Goal: Transaction & Acquisition: Purchase product/service

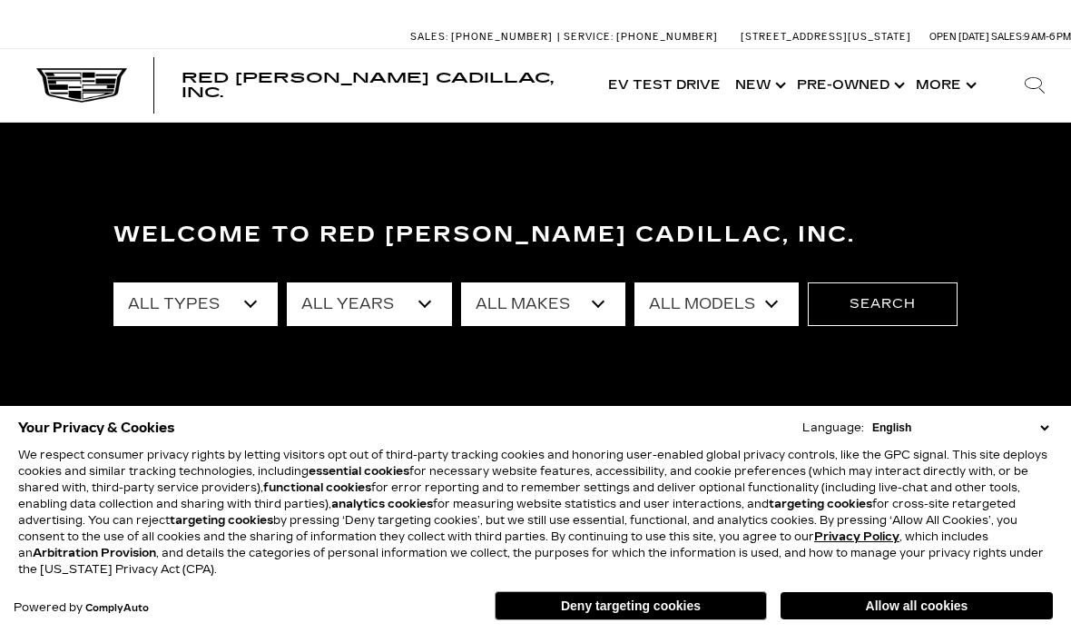
click at [917, 600] on button "Allow all cookies" at bounding box center [917, 605] width 272 height 27
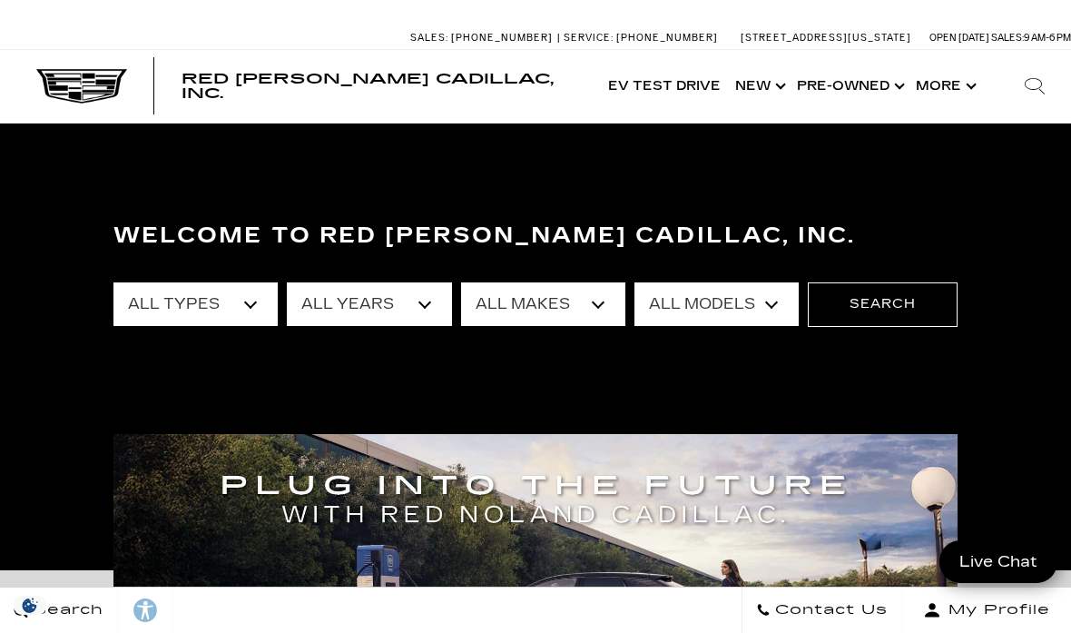
click at [231, 304] on select "All Types New Used Certified Used Demo" at bounding box center [196, 304] width 164 height 44
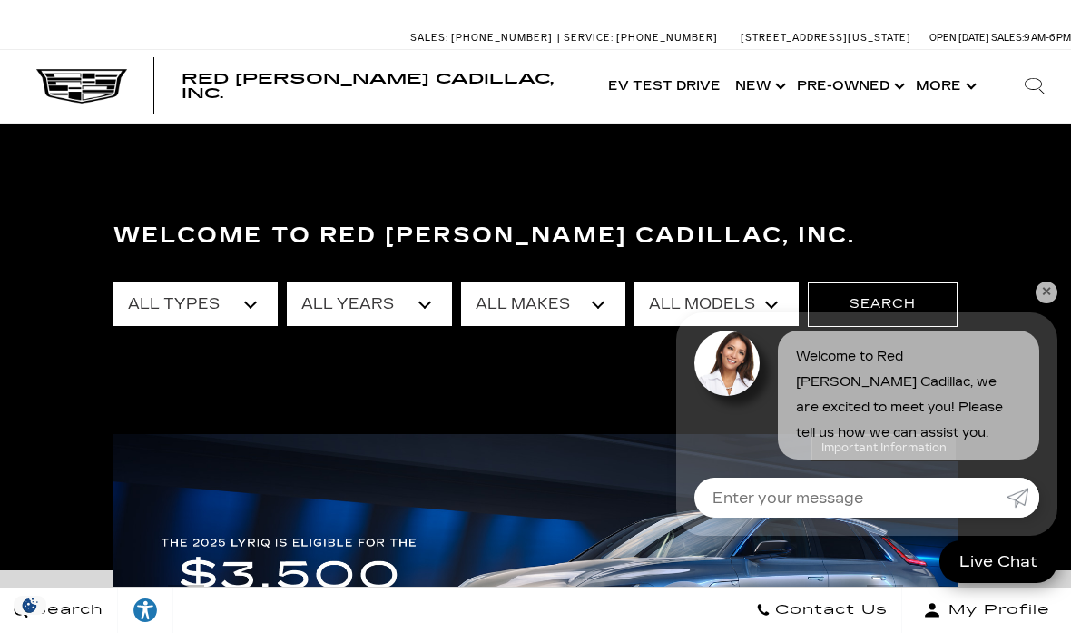
click at [569, 309] on select "All Makes Audi BMW Cadillac Chevrolet Ford GMC Jeep Lexus Subaru Toyota Volkswa…" at bounding box center [543, 304] width 164 height 44
select select "Cadillac"
click at [1042, 289] on link "✕" at bounding box center [1047, 292] width 22 height 22
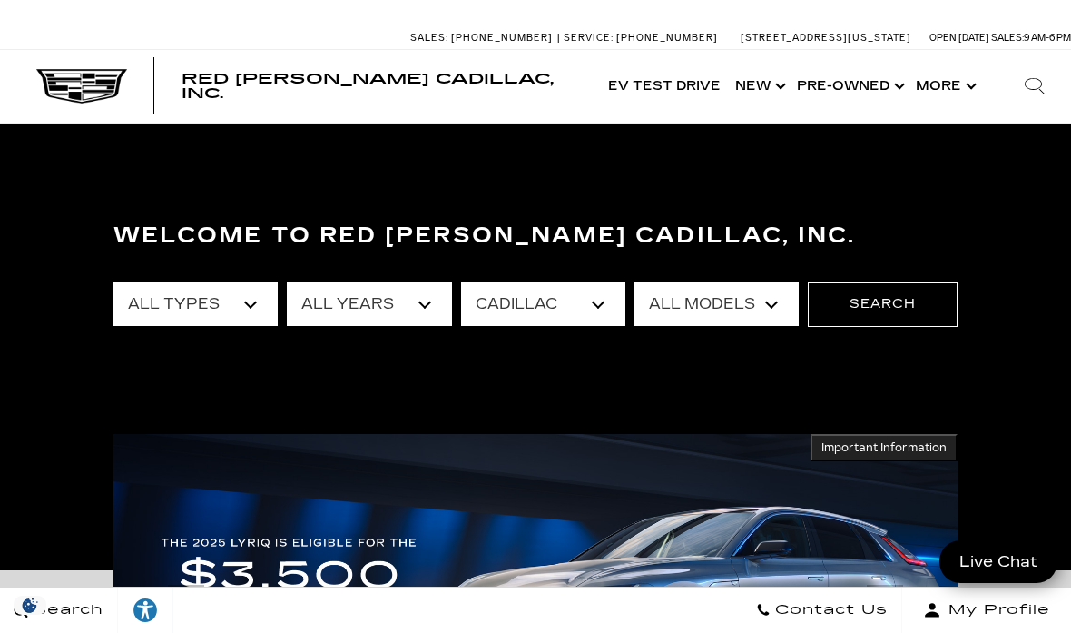
click at [752, 287] on select "All Models CT4 CT5 Escalade Escalade ESV ESCALADE IQ ESCALADE IQL LYRIQ OPTIQ V…" at bounding box center [717, 304] width 164 height 44
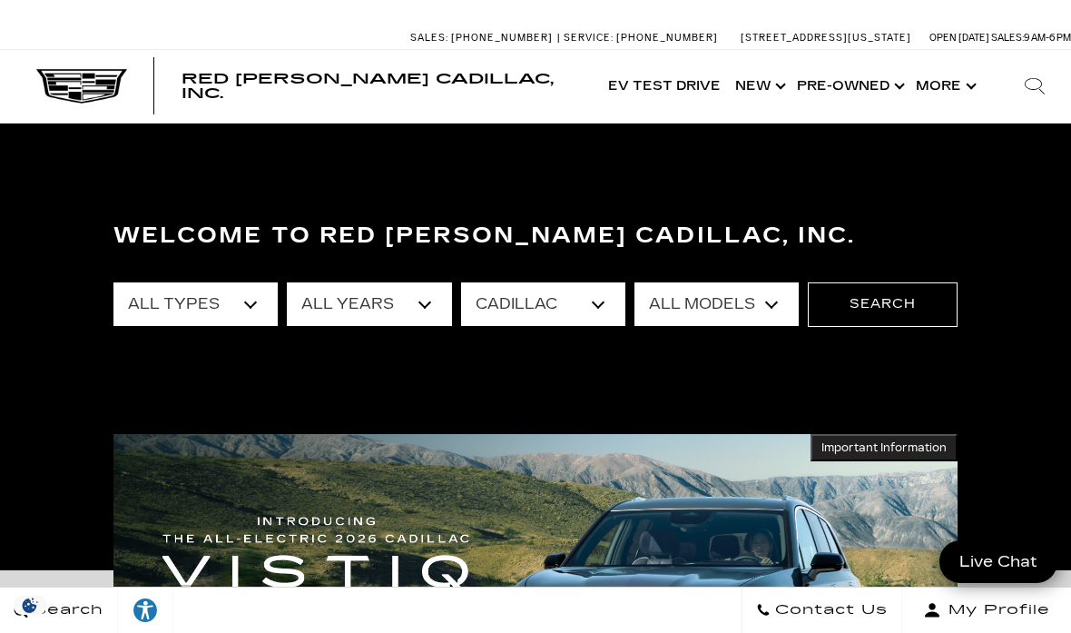
select select "XT4"
click at [905, 295] on button "Search" at bounding box center [883, 304] width 150 height 44
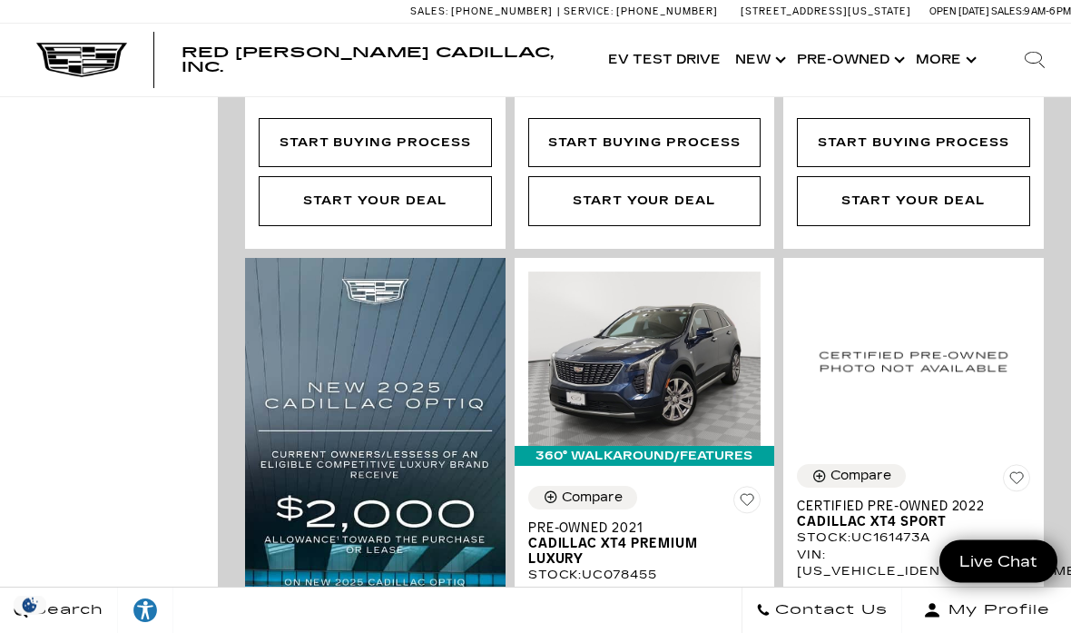
scroll to position [1058, 0]
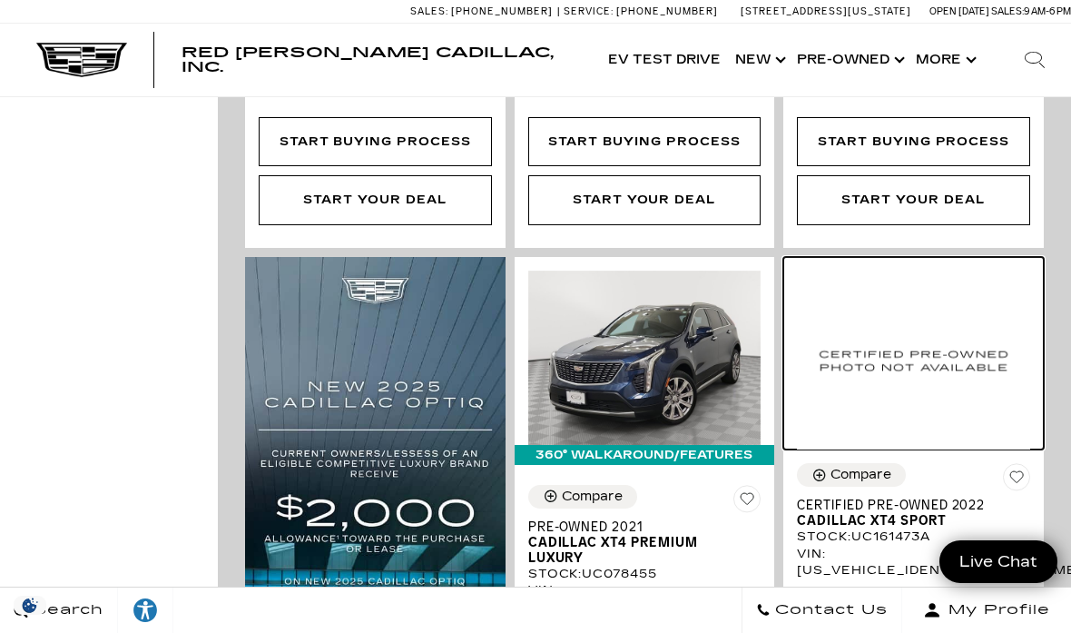
click at [963, 301] on img at bounding box center [913, 361] width 233 height 180
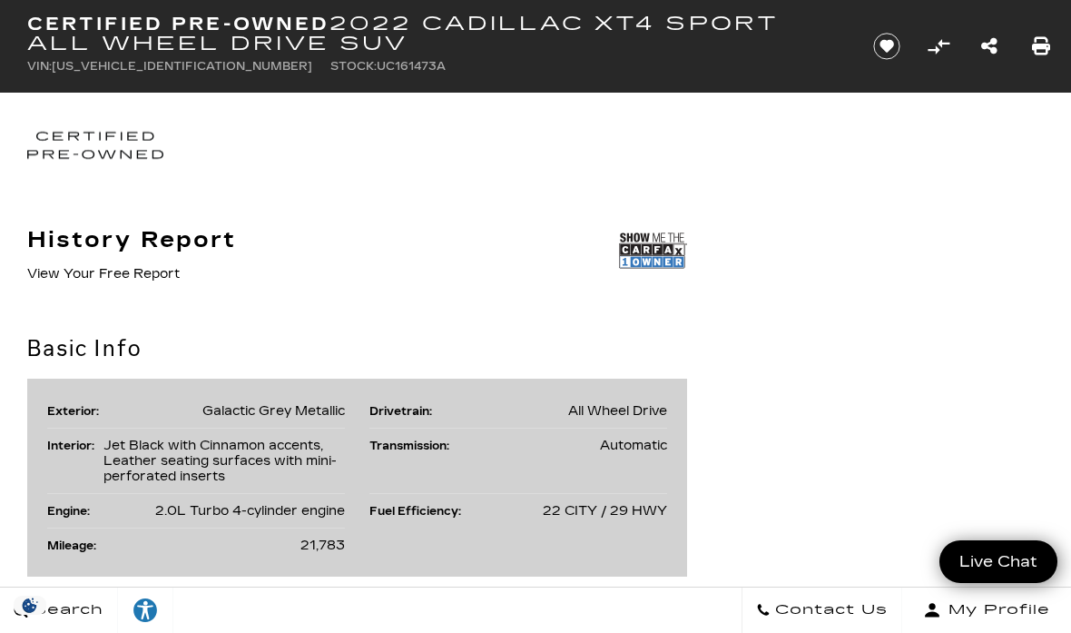
scroll to position [933, 0]
click at [650, 241] on img at bounding box center [653, 251] width 68 height 45
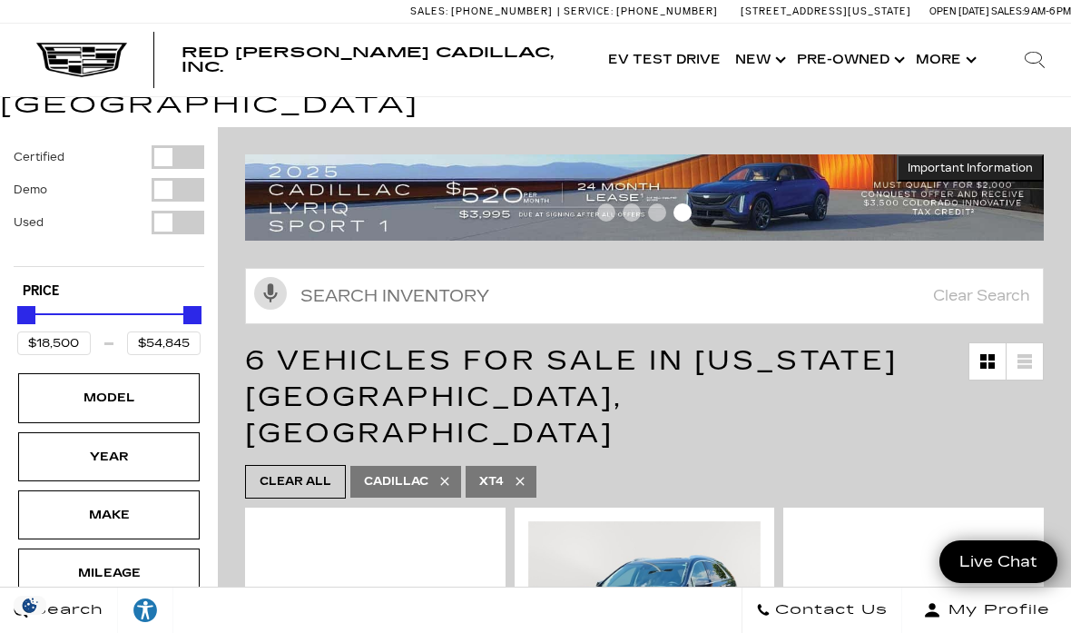
scroll to position [15, 0]
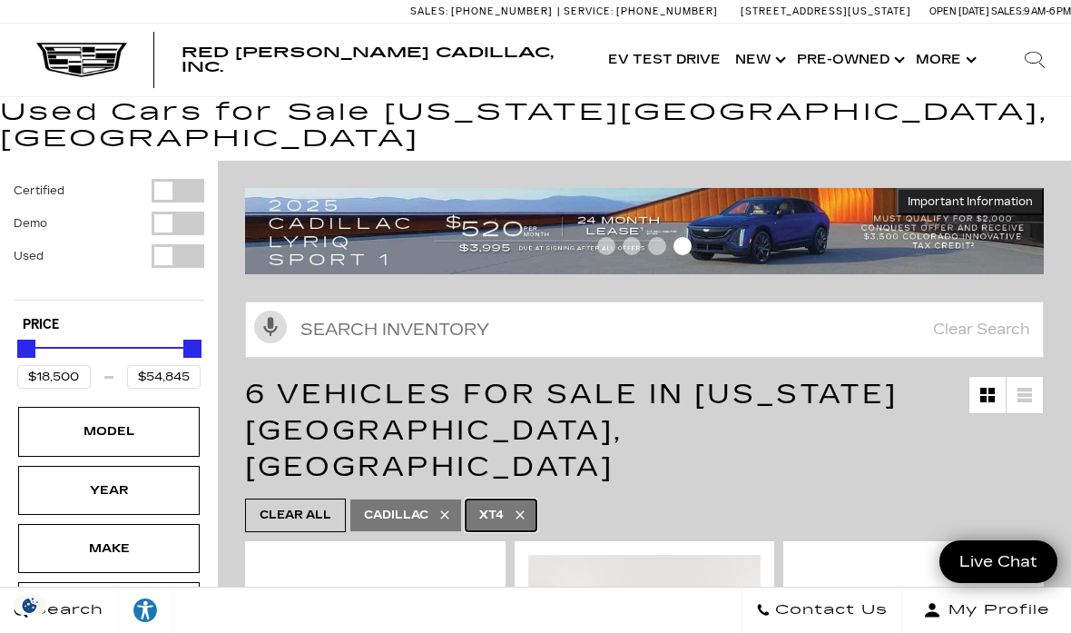
click at [523, 499] on link "XT4" at bounding box center [501, 515] width 71 height 32
type input "$158,810"
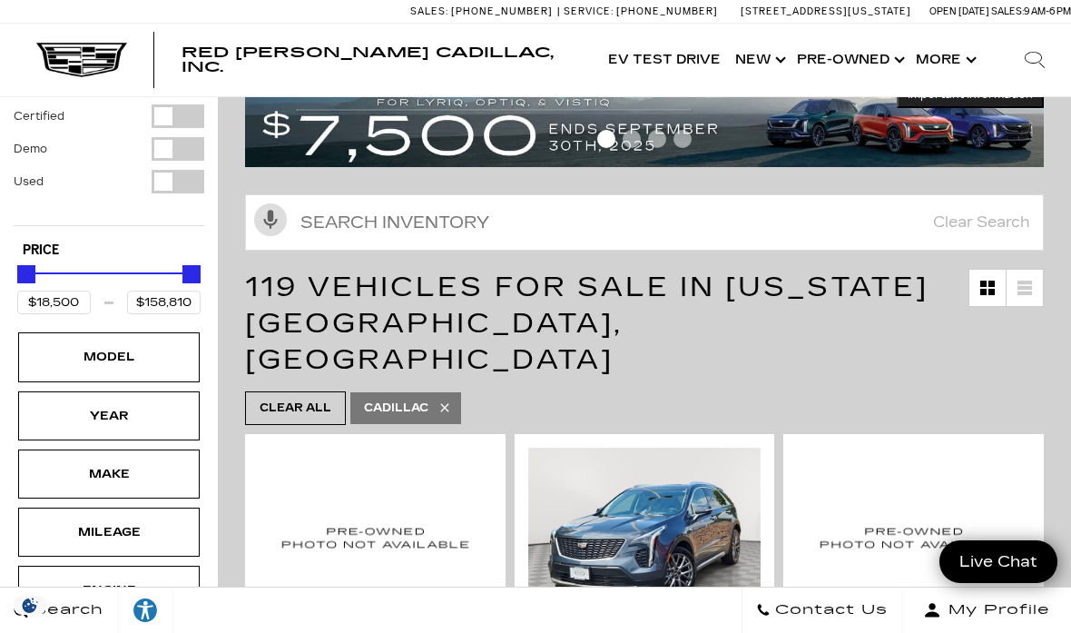
scroll to position [127, 0]
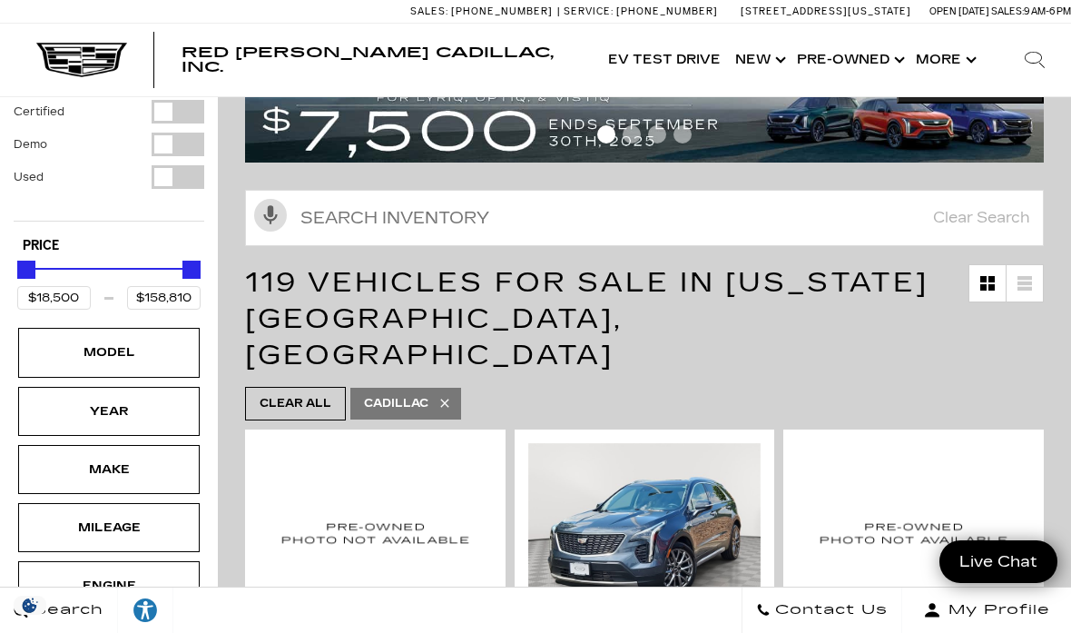
click at [124, 342] on div "Model" at bounding box center [109, 352] width 91 height 20
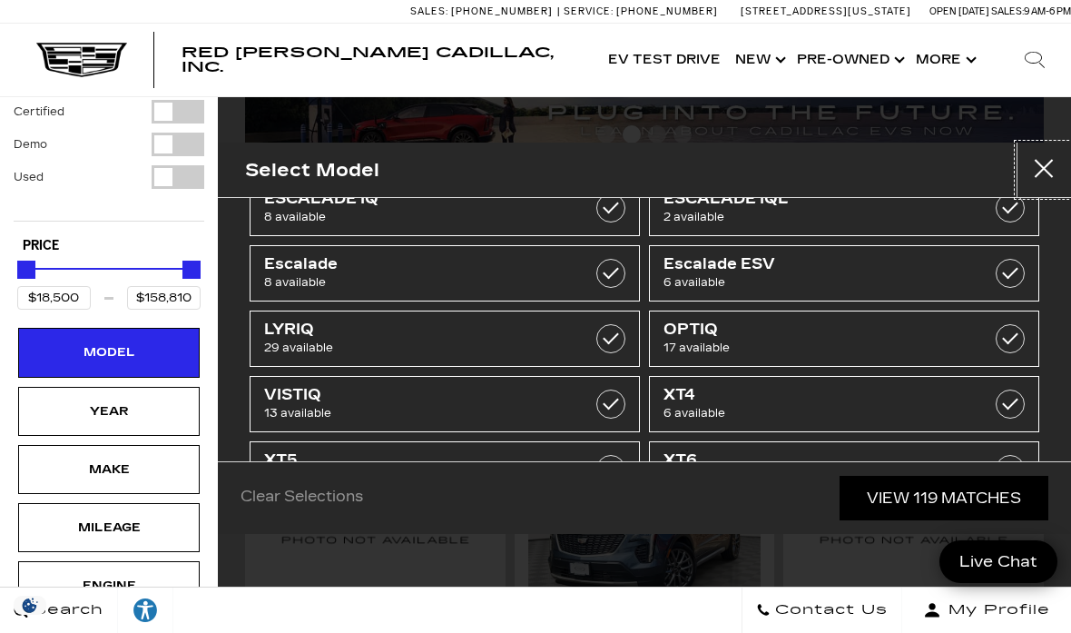
scroll to position [114, 0]
click at [417, 475] on span "11 available" at bounding box center [417, 480] width 307 height 18
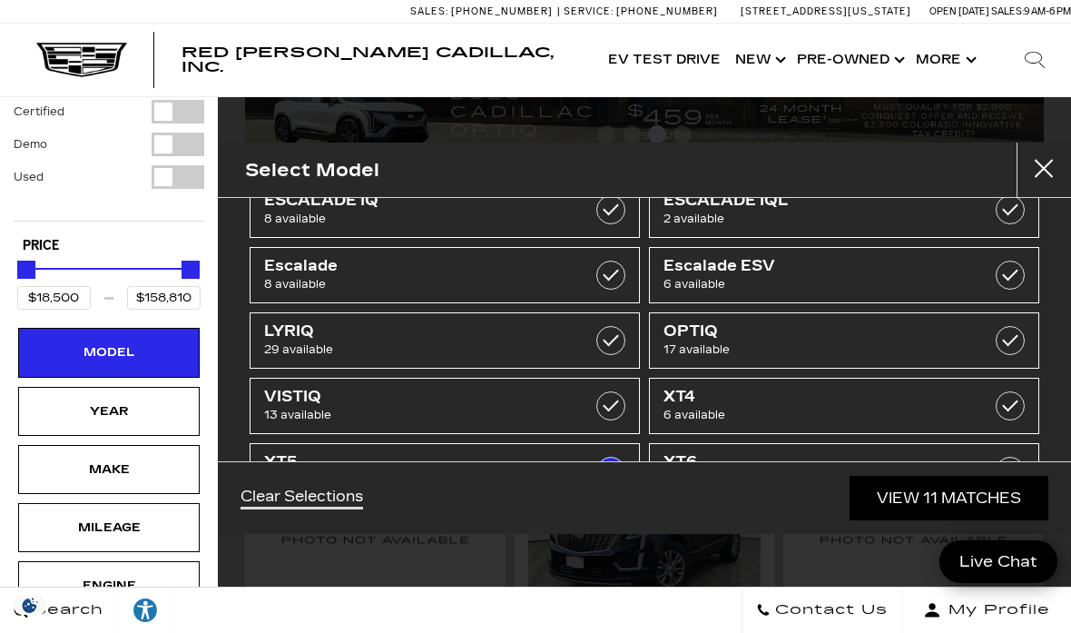
type input "$29,975"
type input "$65,085"
checkbox input "true"
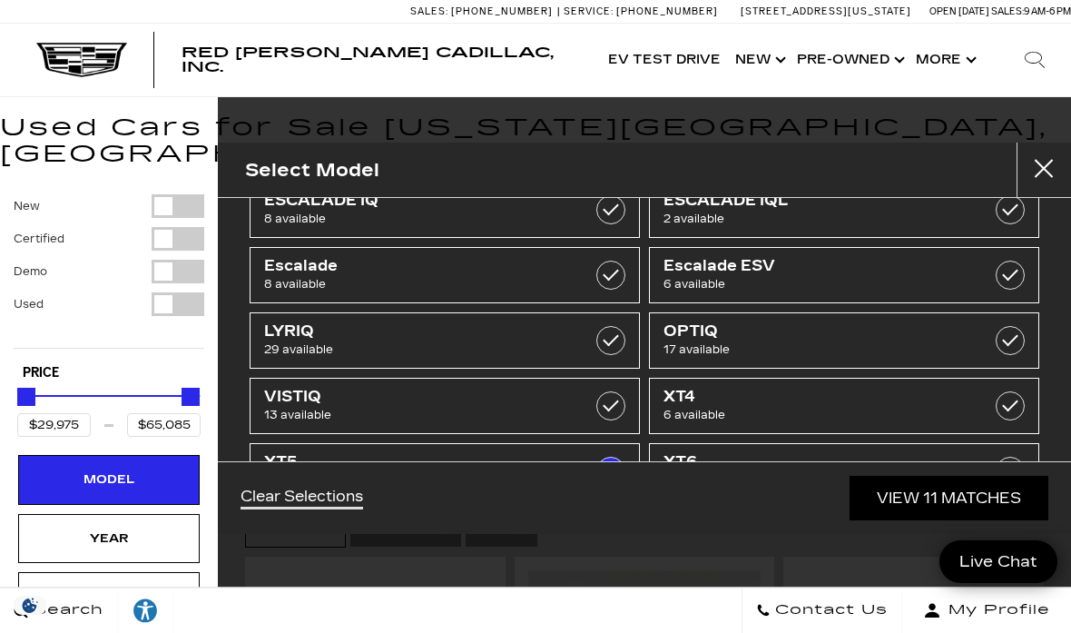
click at [905, 520] on link "View 11 Matches" at bounding box center [949, 498] width 199 height 44
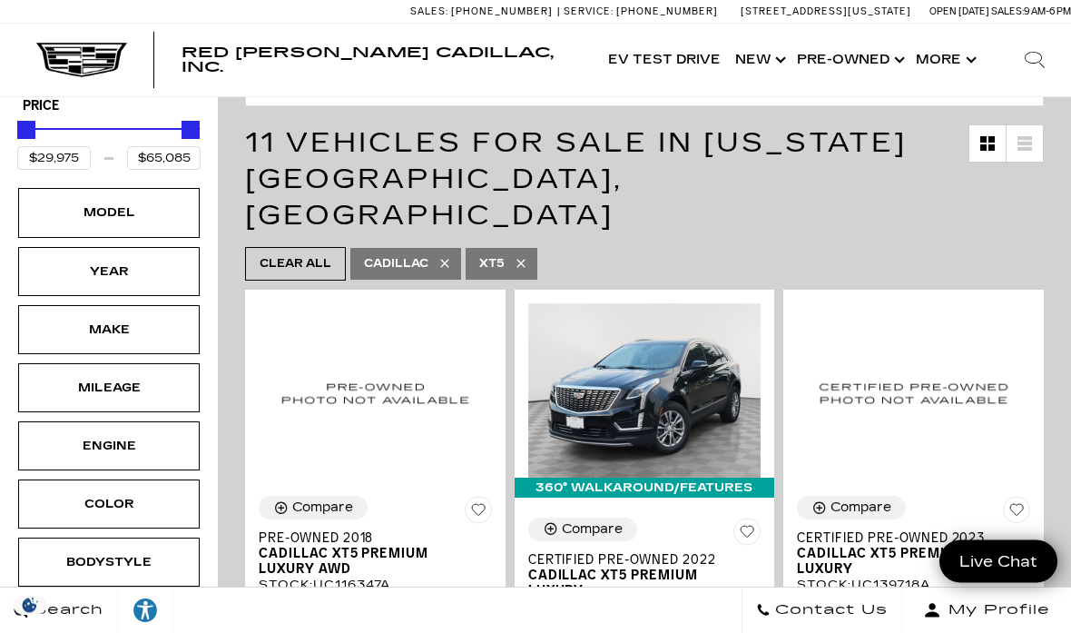
scroll to position [260, 0]
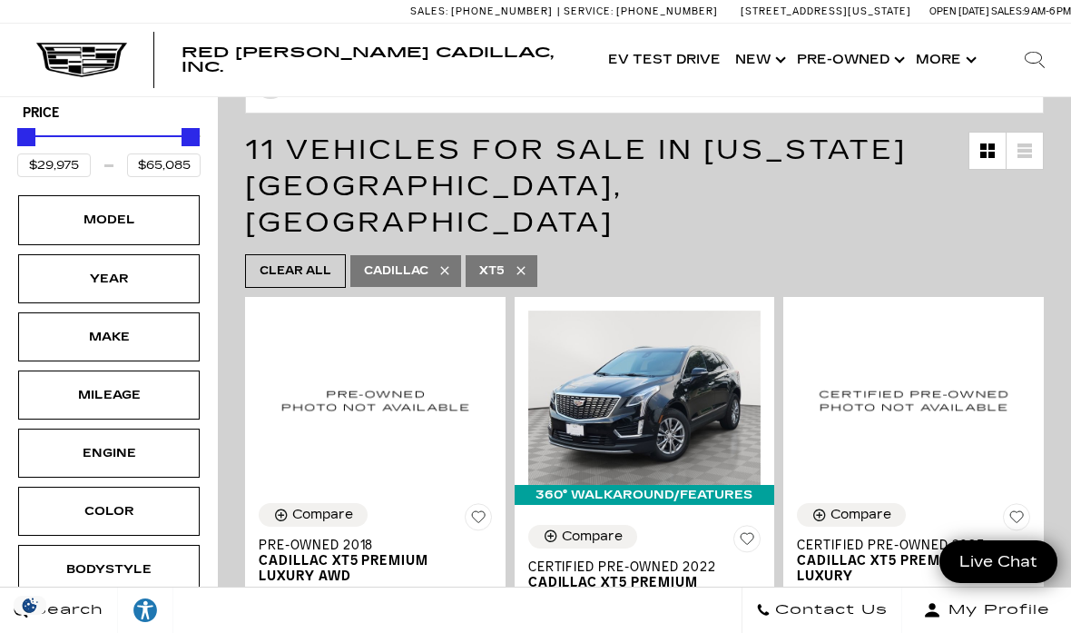
click at [153, 370] on div "Mileage" at bounding box center [109, 394] width 182 height 49
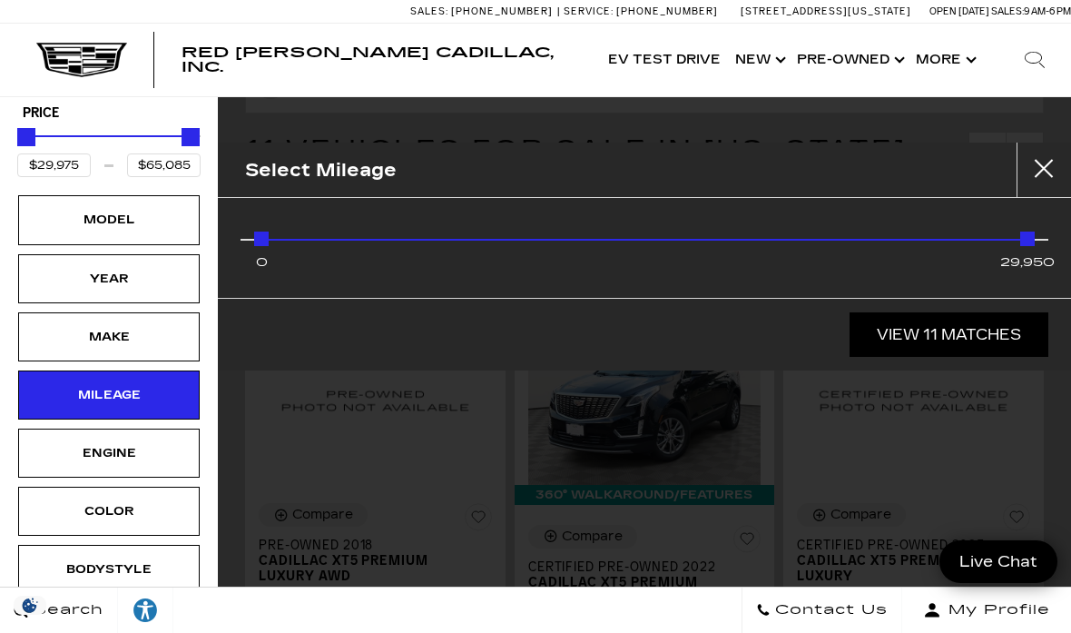
click at [960, 339] on link "View 11 Matches" at bounding box center [949, 334] width 199 height 44
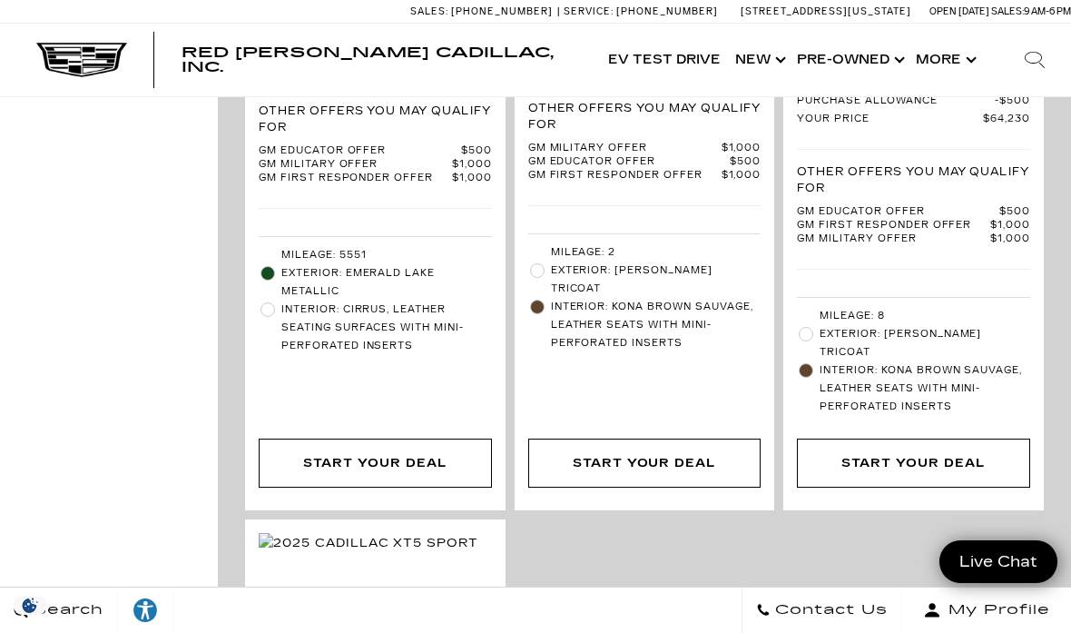
scroll to position [3392, 0]
